Goal: Information Seeking & Learning: Learn about a topic

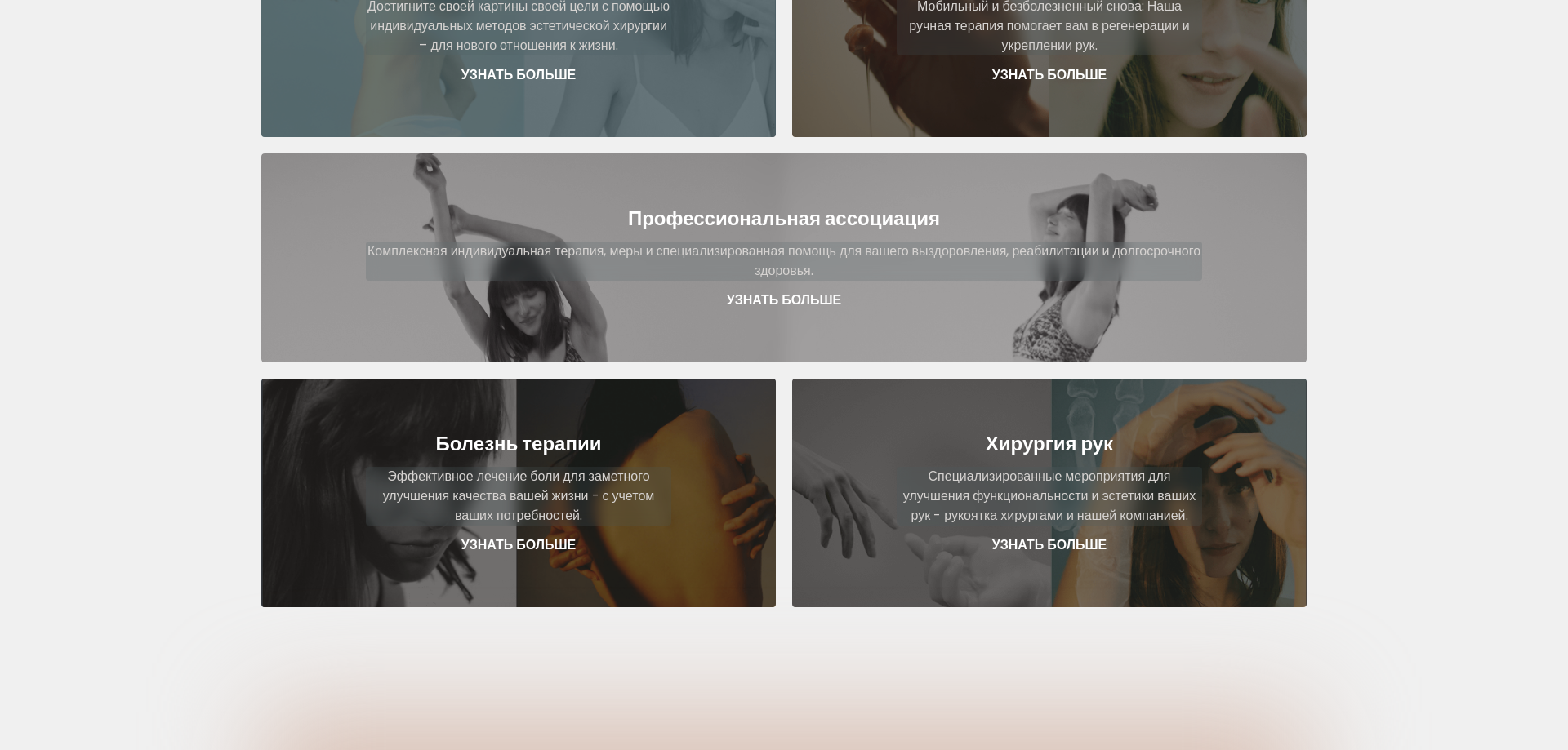
scroll to position [416, 0]
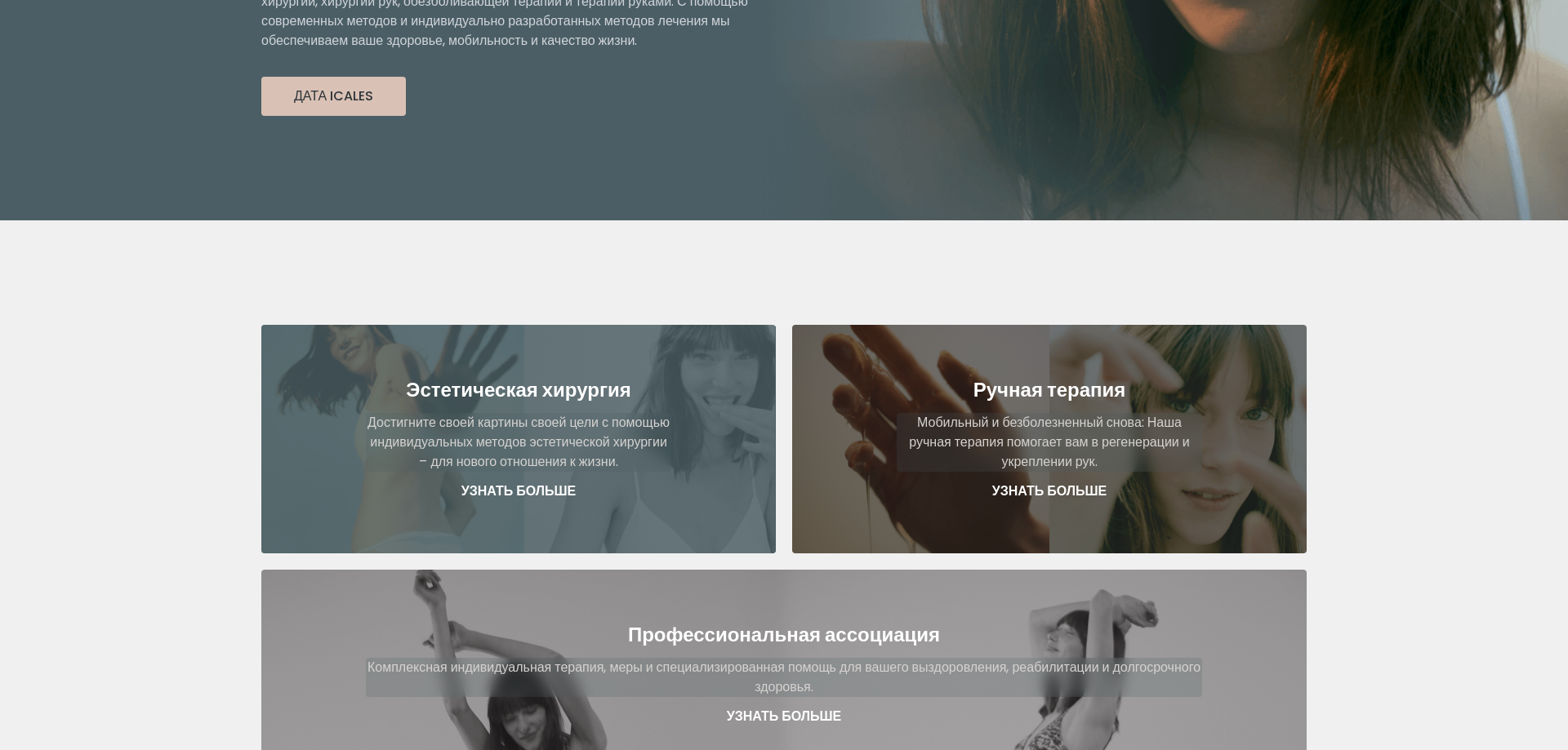
click at [532, 481] on p "Узнать больше" at bounding box center [518, 492] width 305 height 20
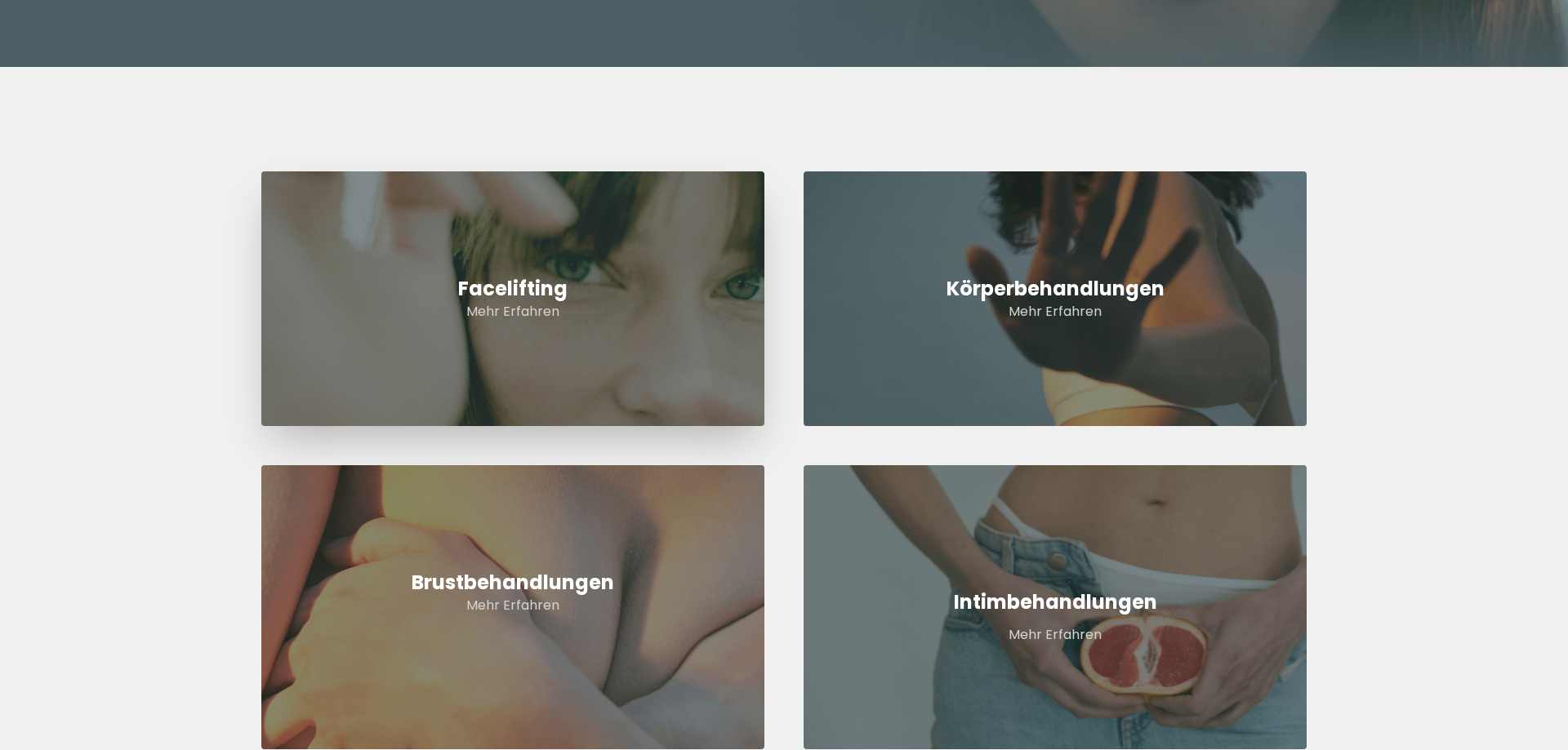
scroll to position [749, 0]
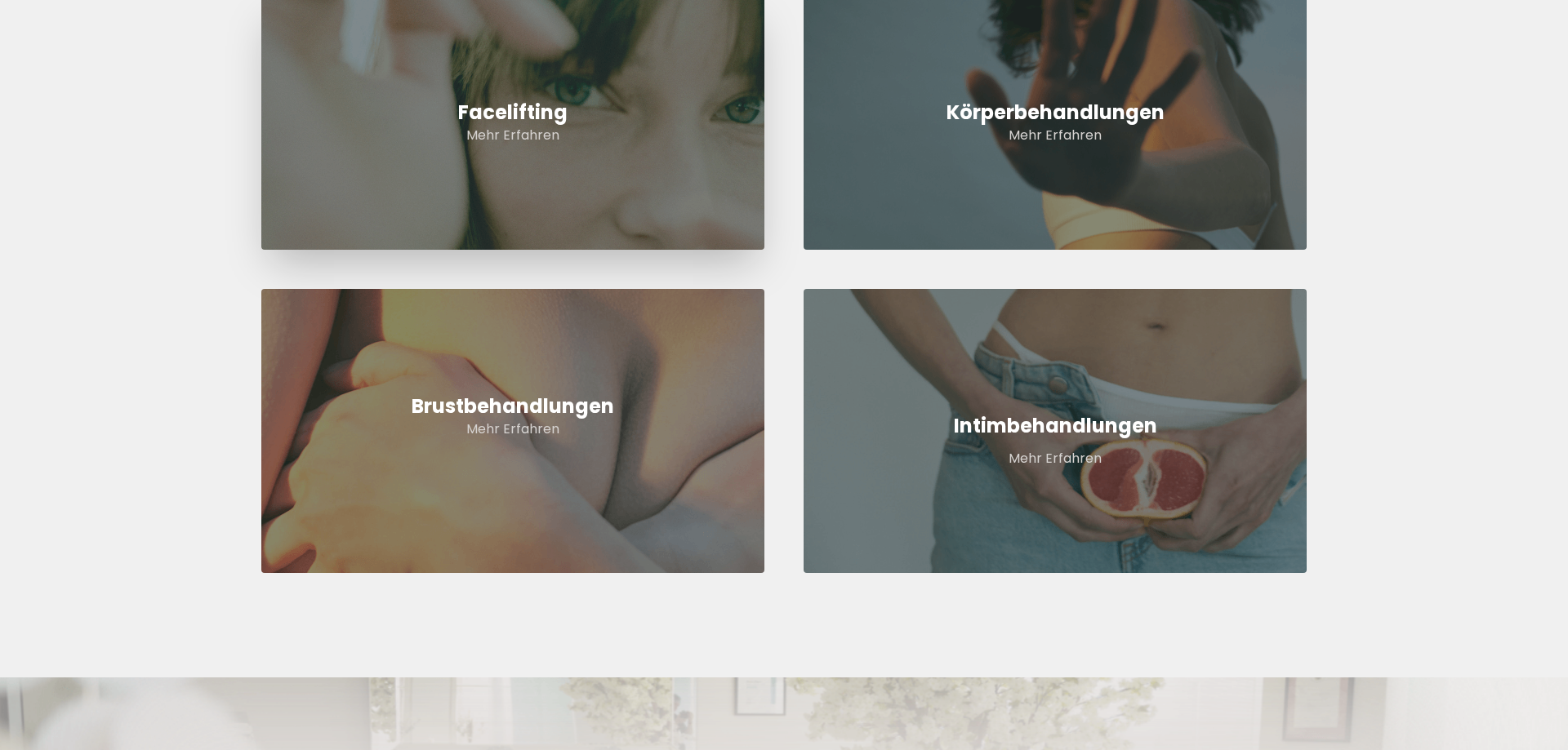
click at [540, 106] on h2 "Facelifting" at bounding box center [513, 112] width 503 height 26
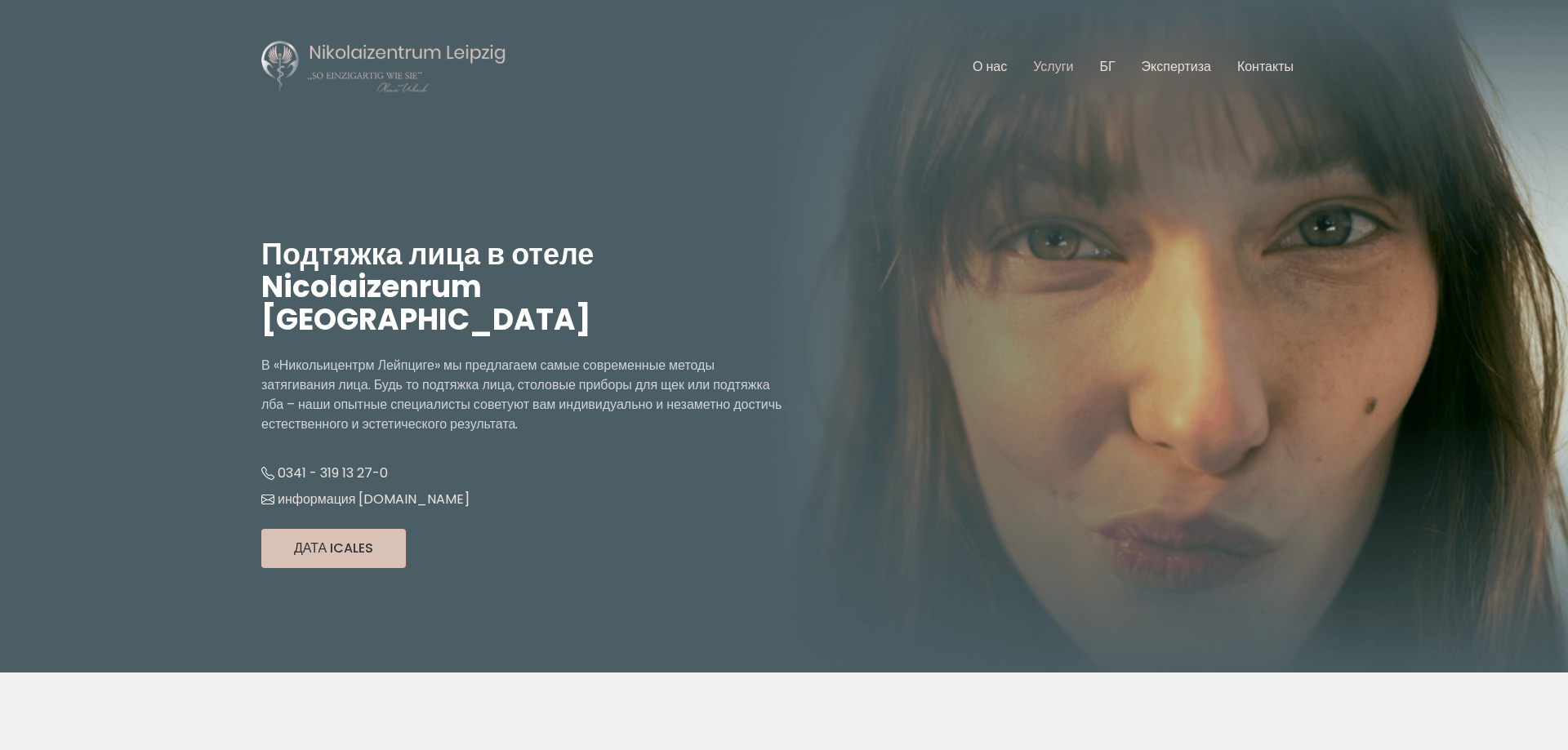
click at [1063, 70] on link "Услуги" at bounding box center [1054, 66] width 40 height 19
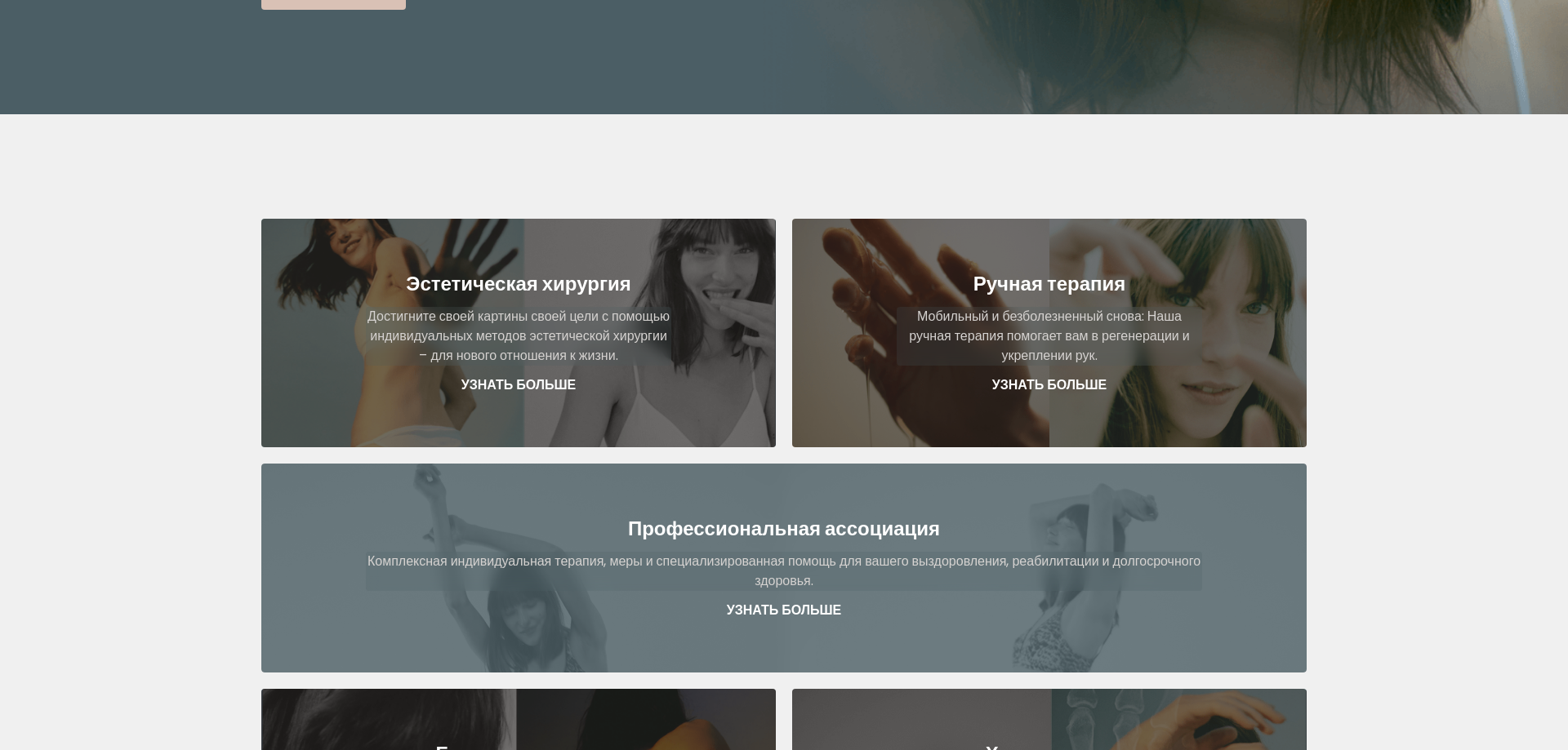
scroll to position [514, 0]
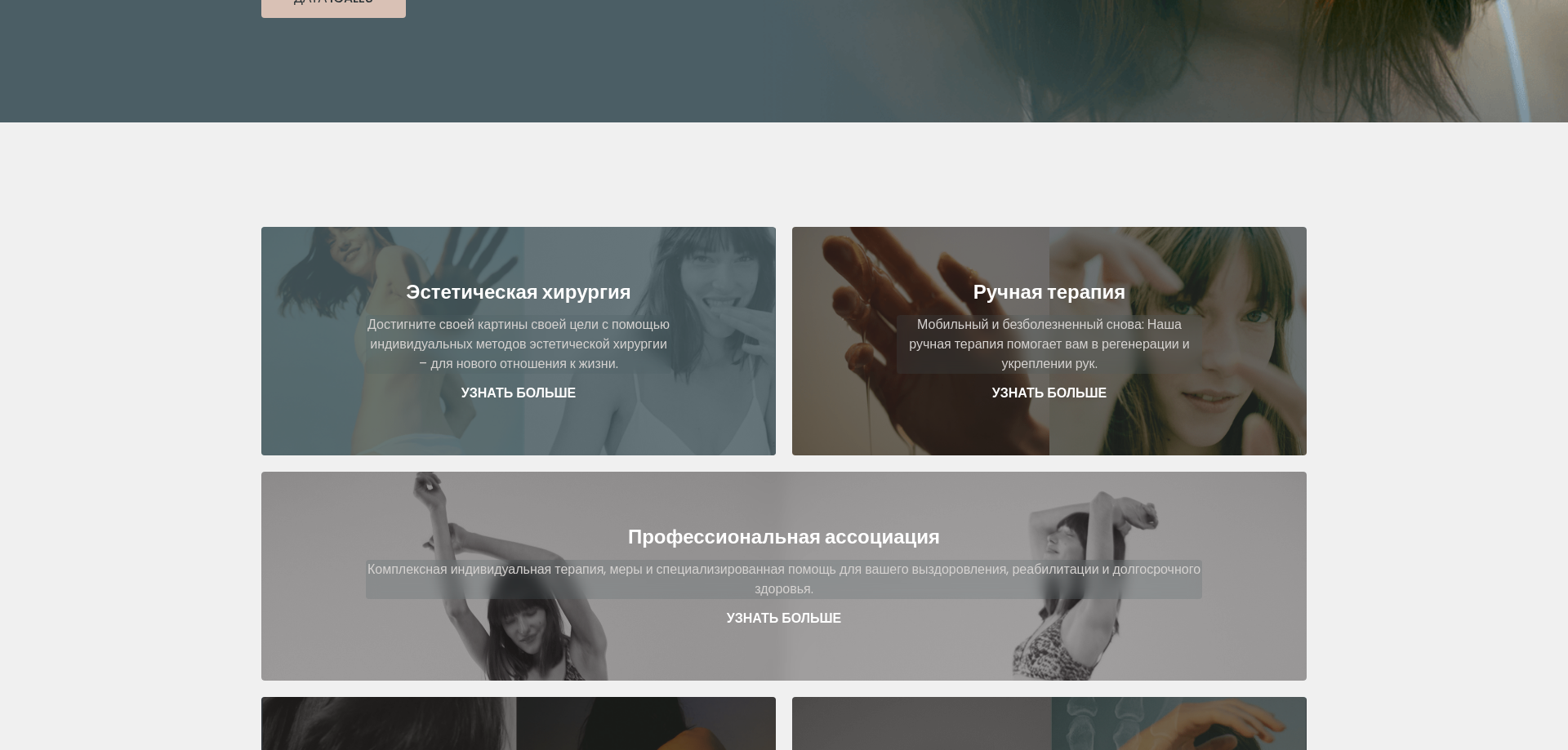
click at [562, 384] on p "Узнать больше" at bounding box center [518, 394] width 305 height 20
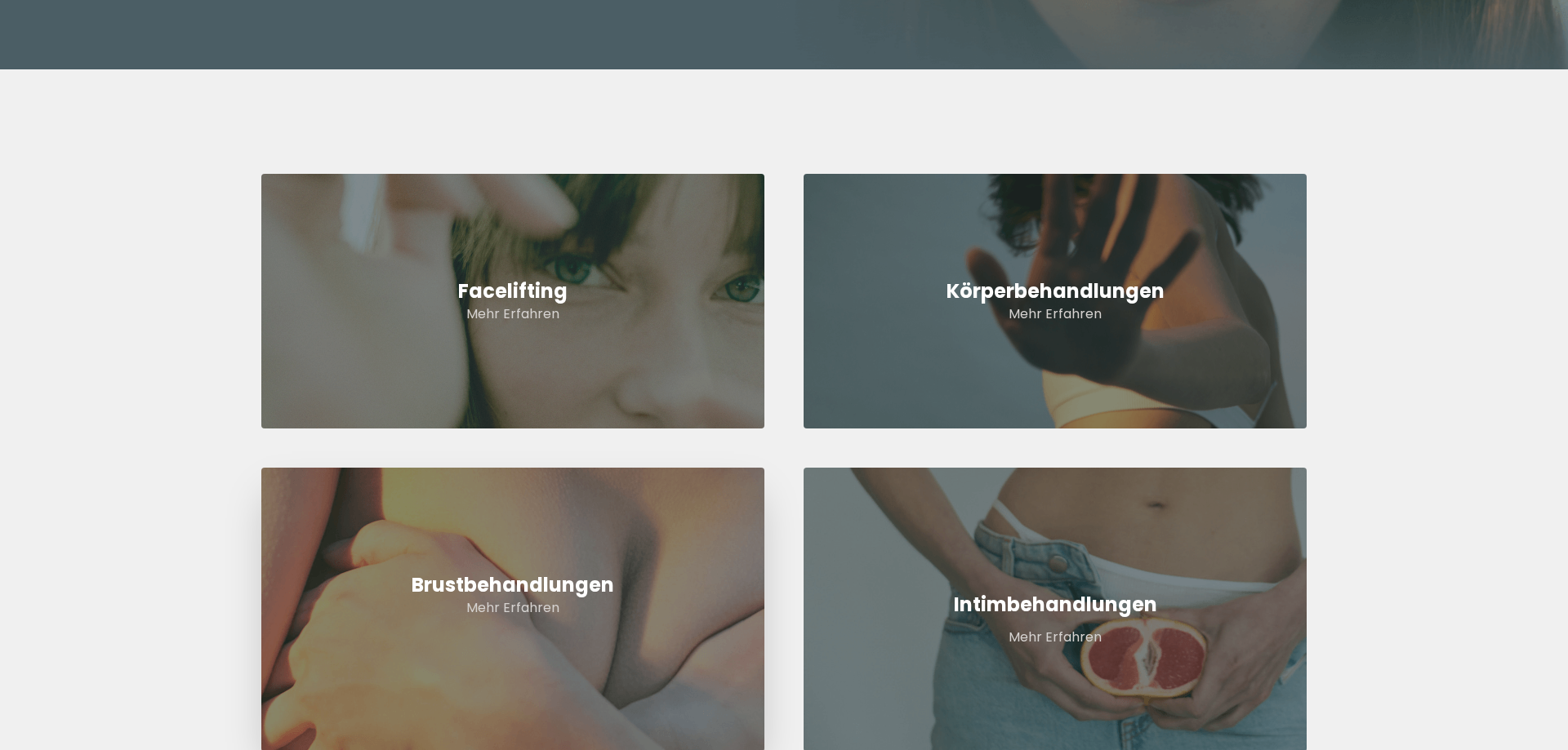
scroll to position [833, 0]
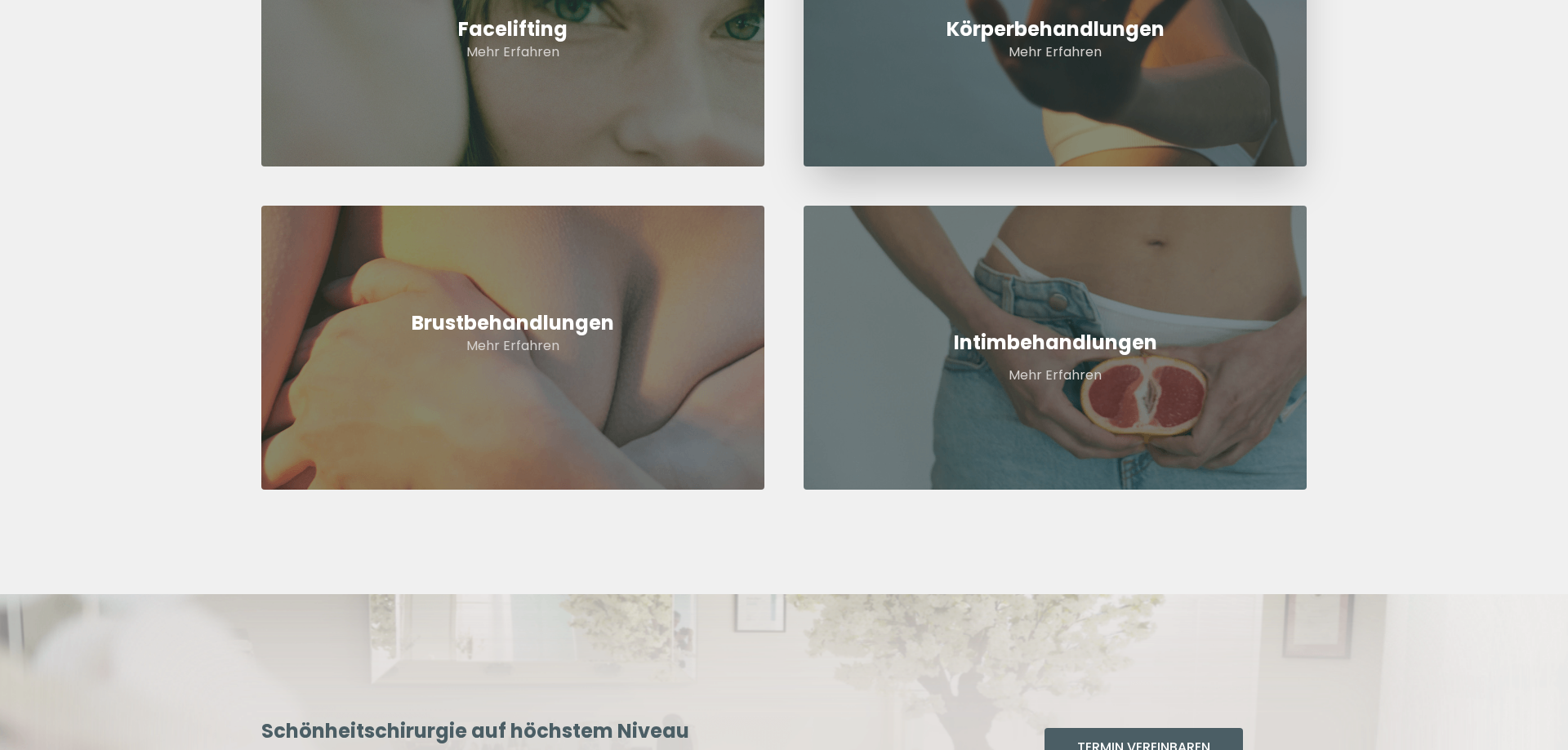
click at [1058, 12] on link "Körperbehandlungen Mehr Erfahren" at bounding box center [1055, 39] width 503 height 255
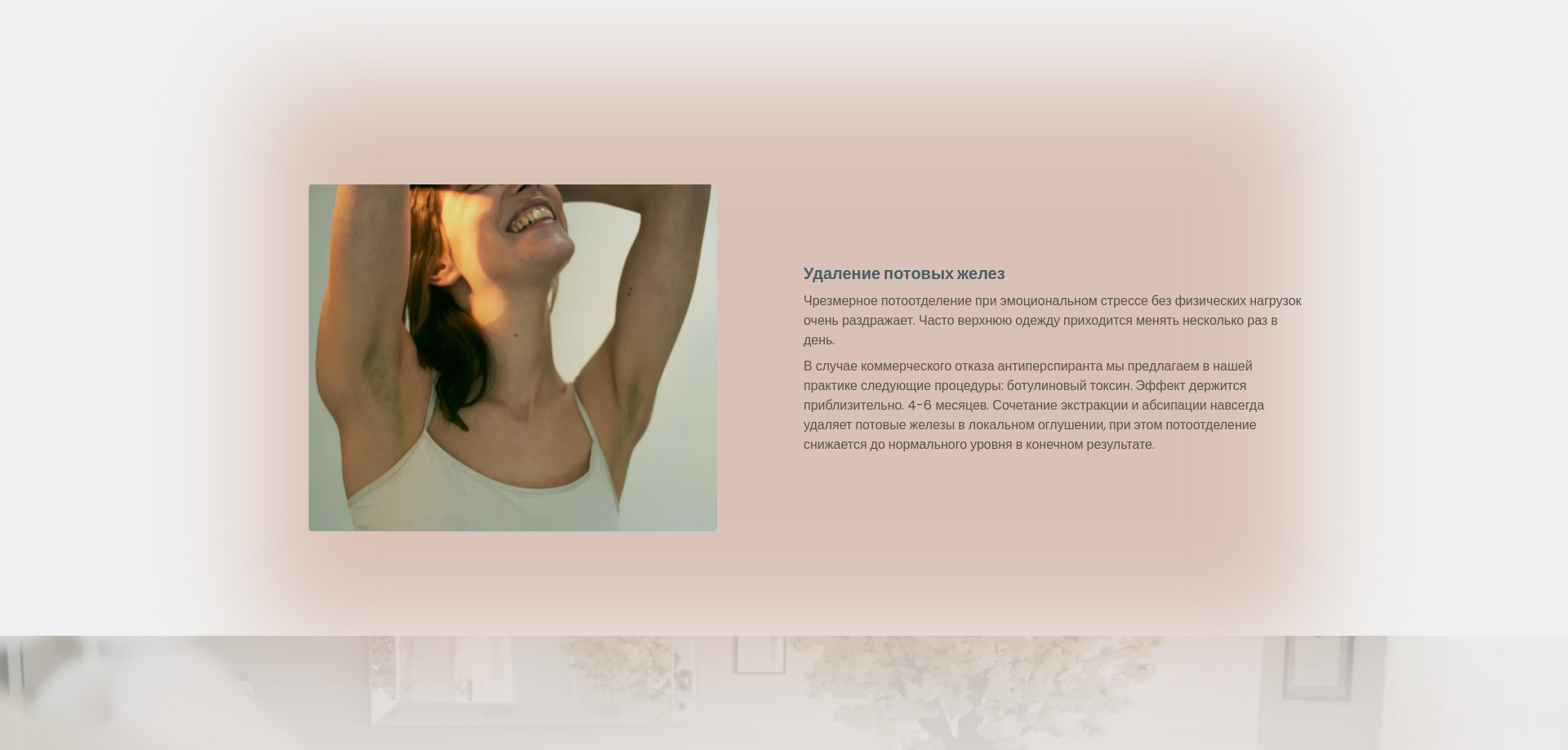
scroll to position [2082, 0]
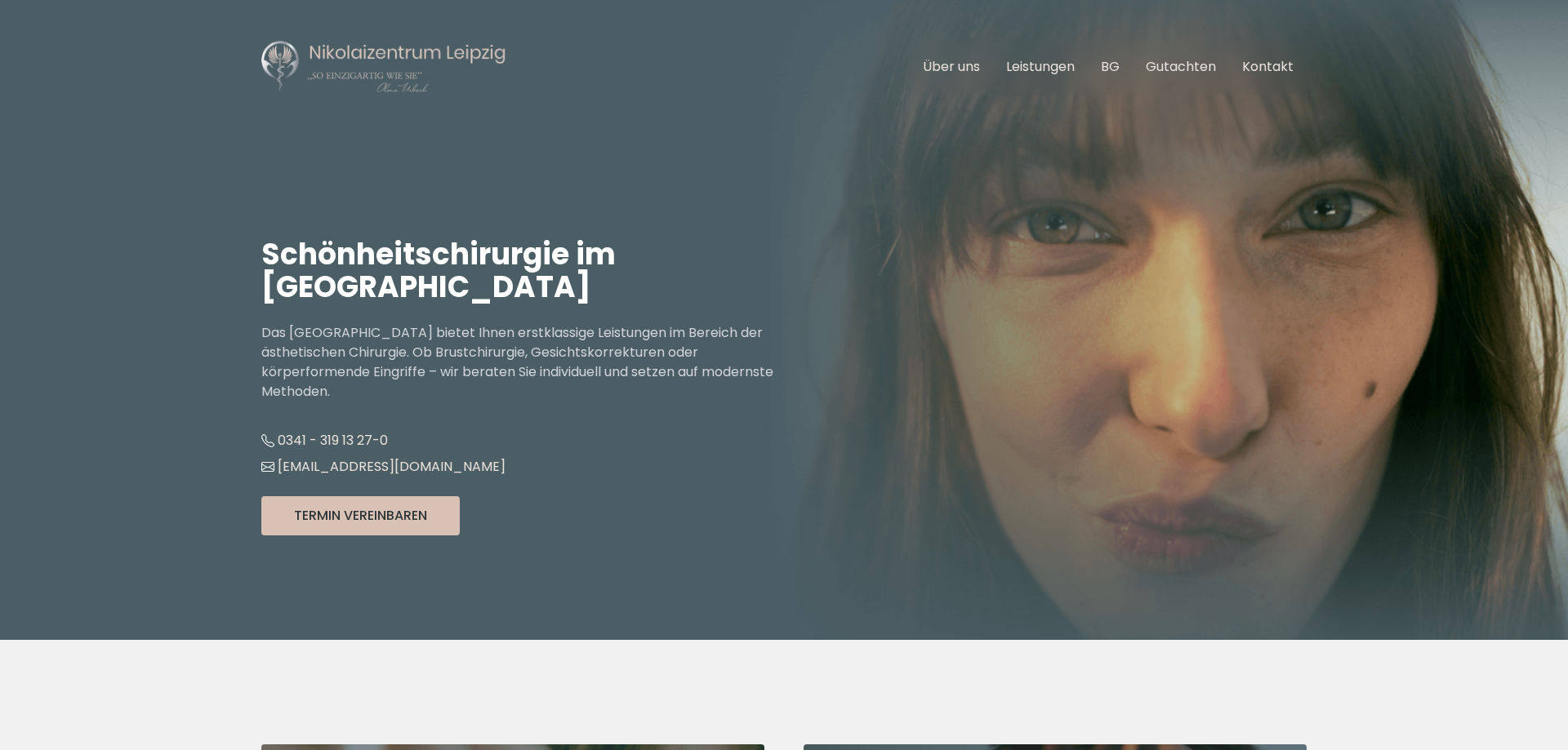
scroll to position [833, 0]
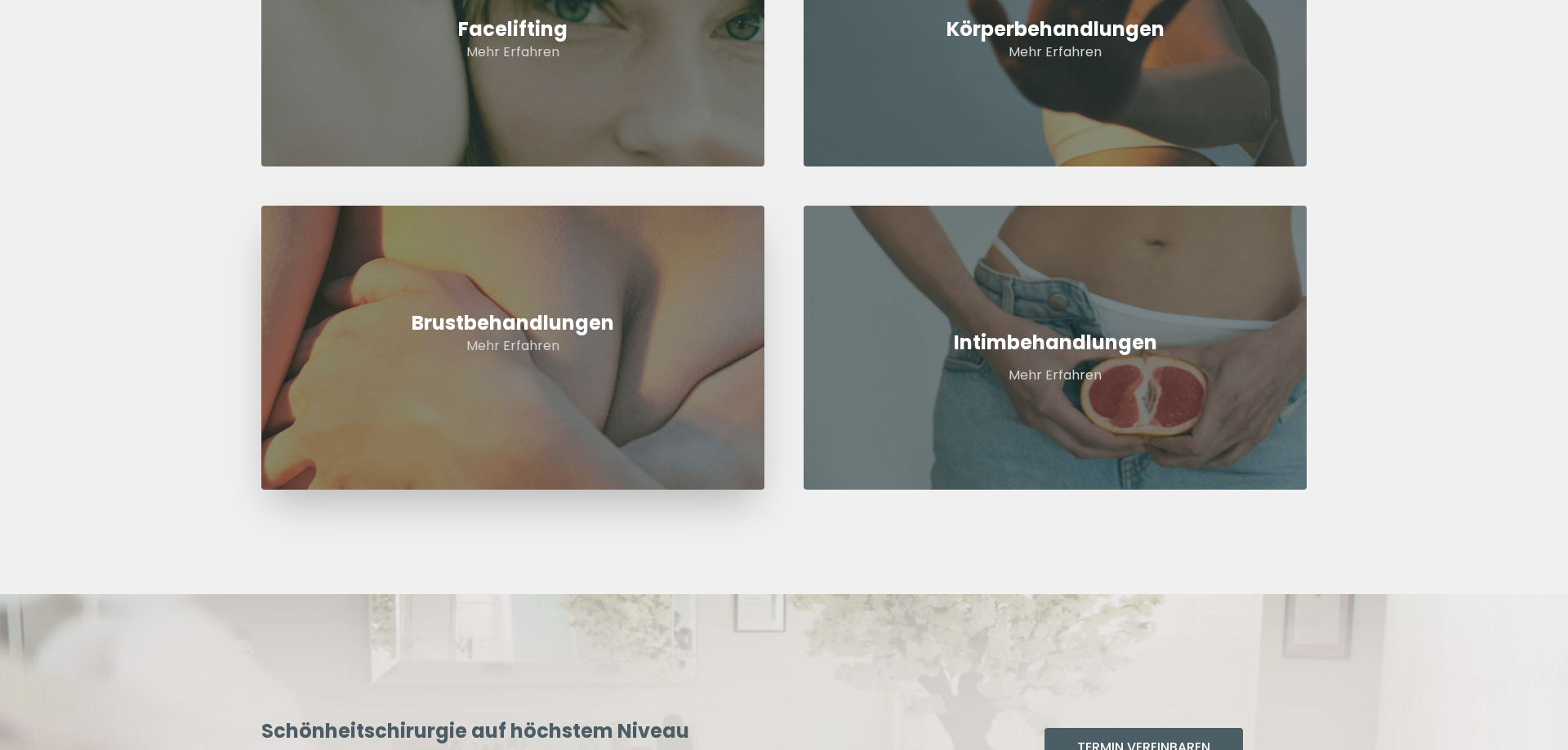
click at [503, 340] on p "Mehr Erfahren" at bounding box center [513, 347] width 503 height 20
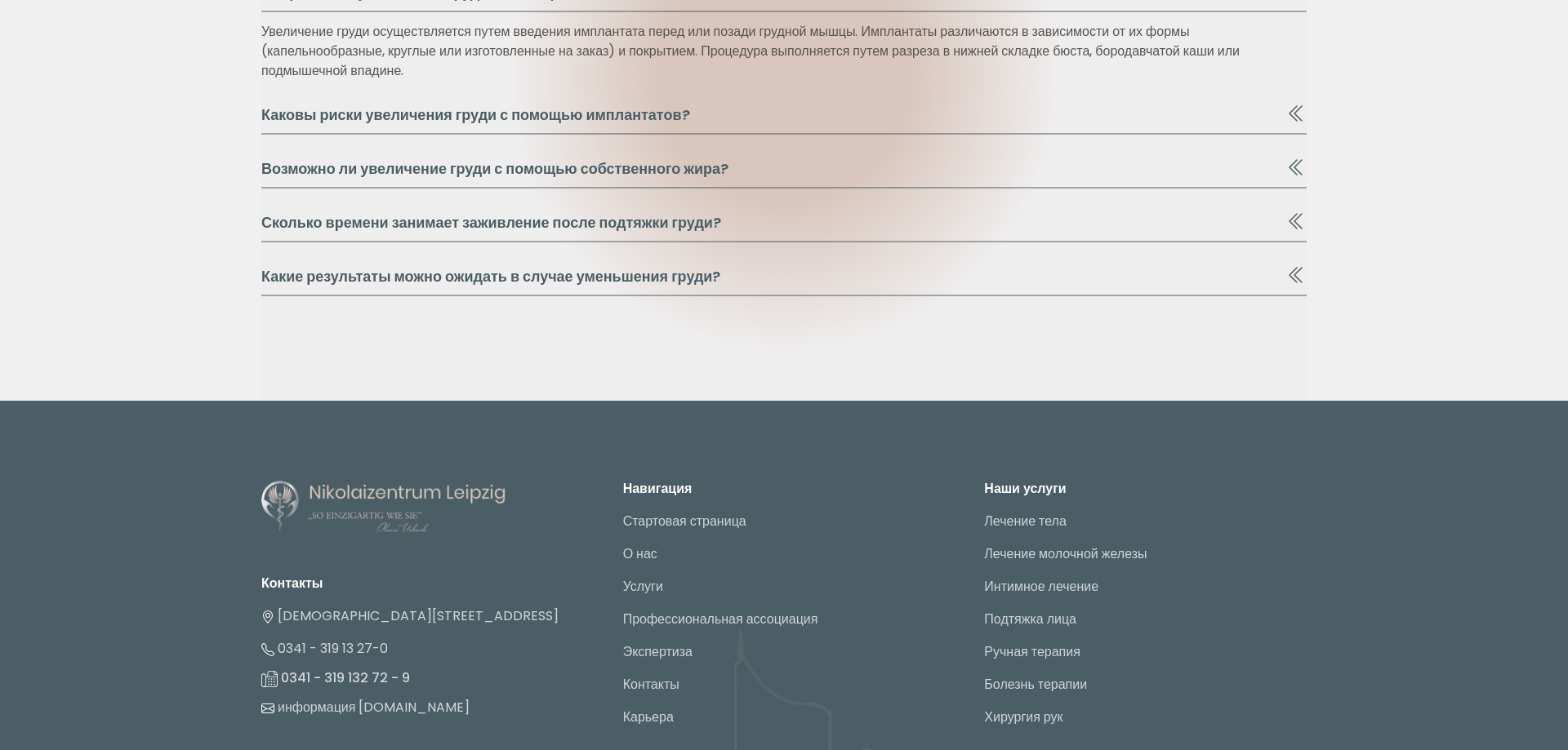
scroll to position [4912, 0]
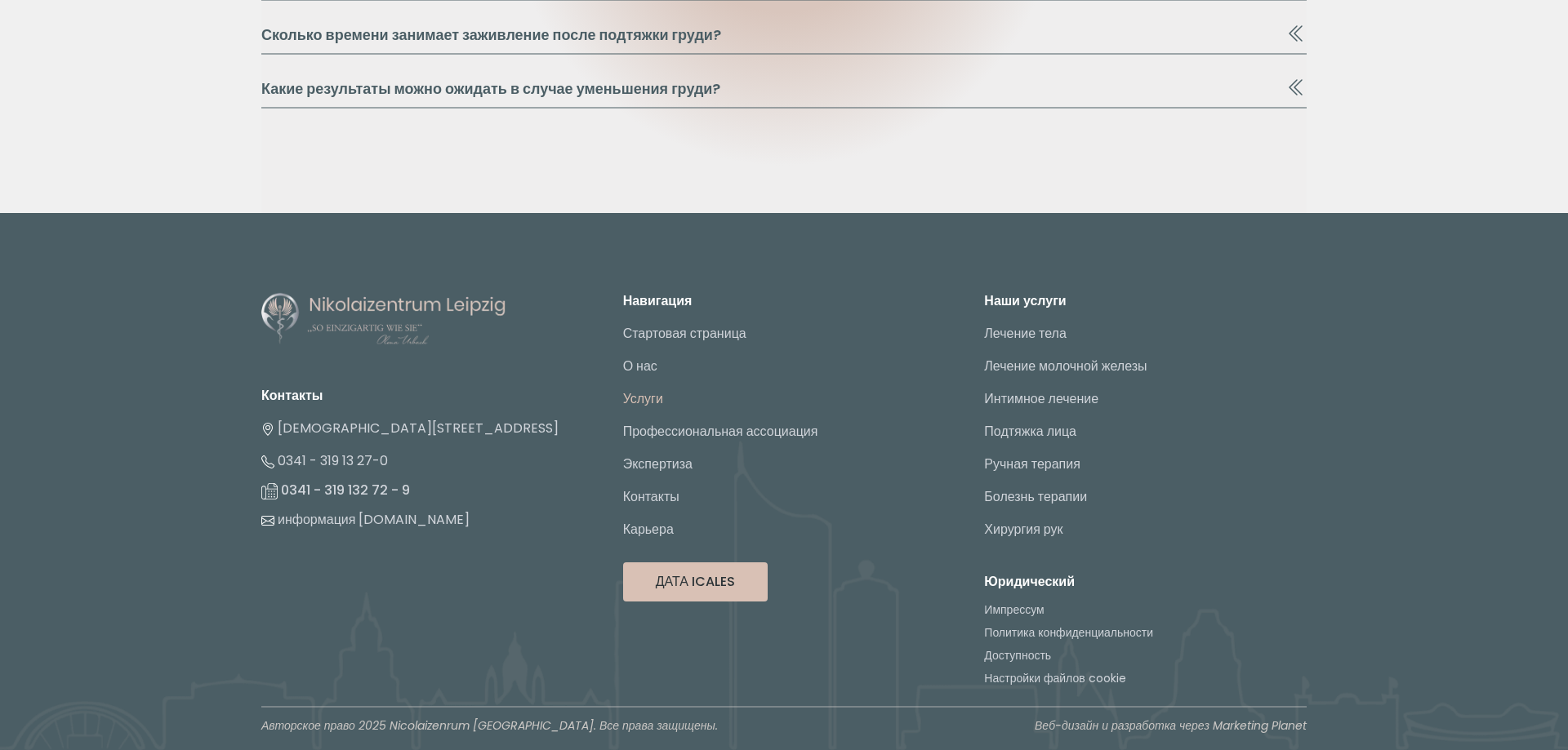
click at [631, 404] on link "Услуги" at bounding box center [643, 399] width 40 height 19
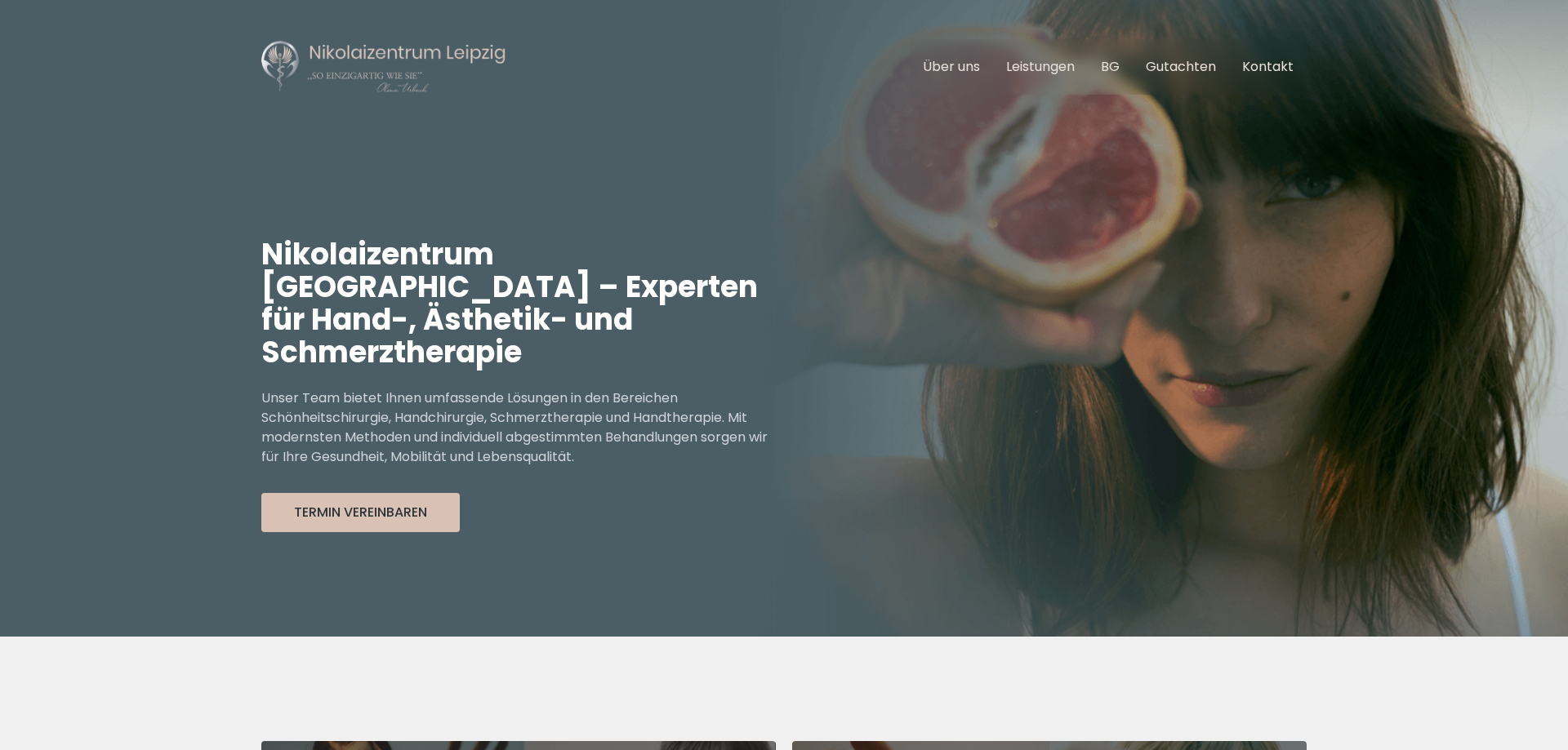
scroll to position [431, 0]
